Goal: Check status: Check status

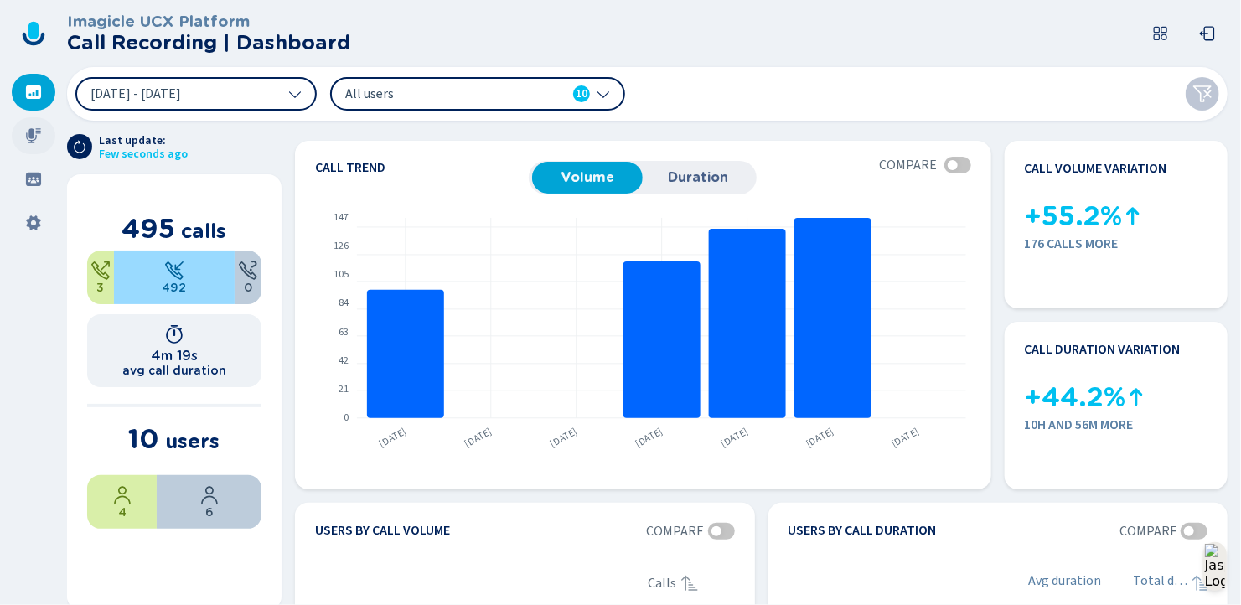
click at [31, 132] on icon at bounding box center [33, 135] width 15 height 15
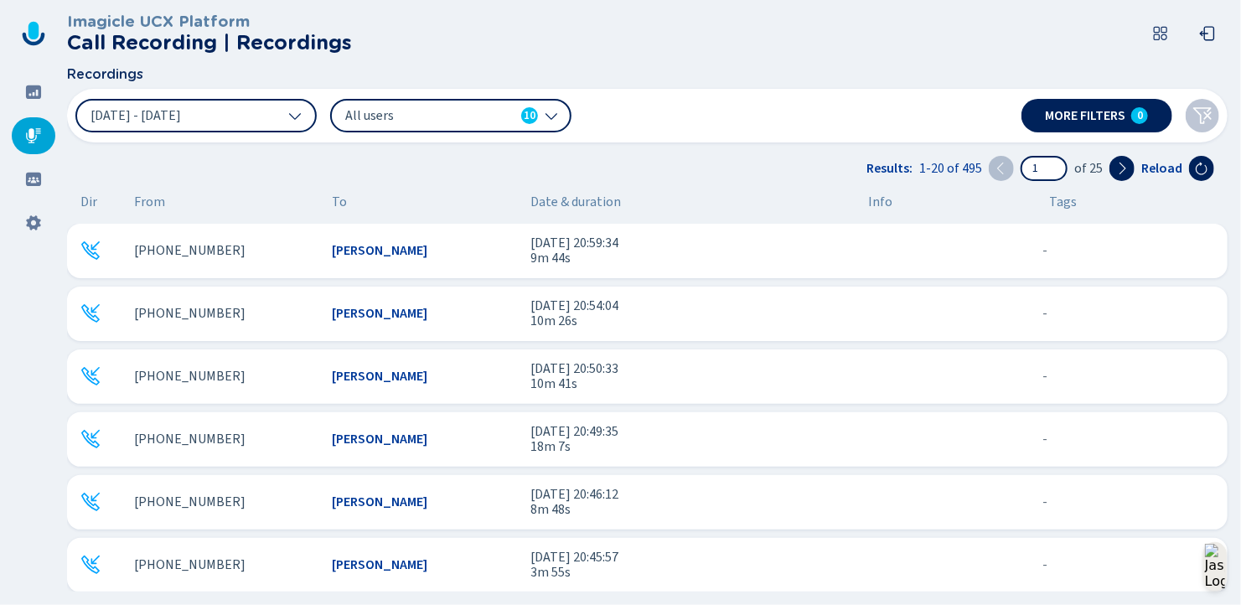
click at [178, 252] on span "[PHONE_NUMBER]" at bounding box center [189, 250] width 111 height 15
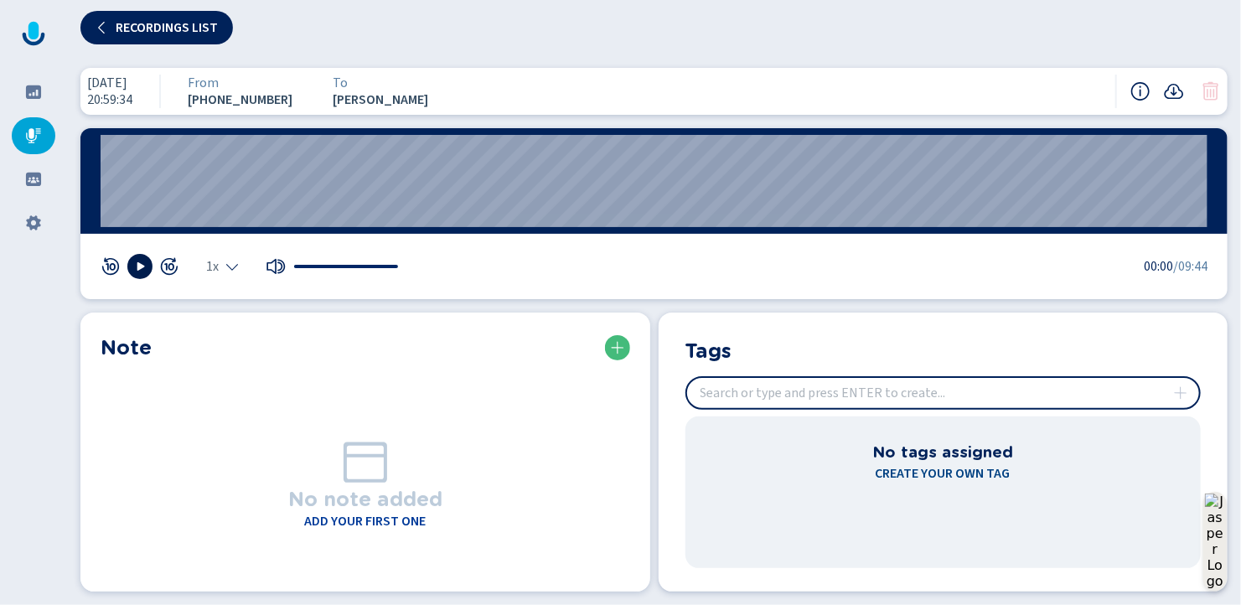
click at [134, 270] on icon at bounding box center [139, 266] width 13 height 13
click at [137, 266] on rect at bounding box center [137, 266] width 3 height 8
